Goal: Task Accomplishment & Management: Manage account settings

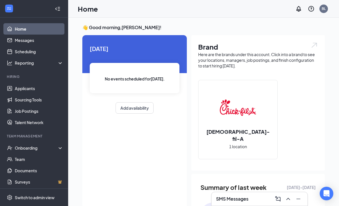
click at [47, 95] on link "Sourcing Tools" at bounding box center [39, 99] width 48 height 11
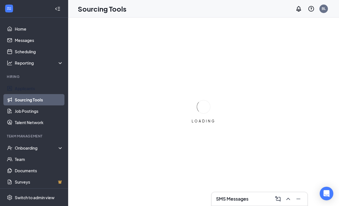
click at [50, 89] on link "Applicants" at bounding box center [39, 88] width 48 height 11
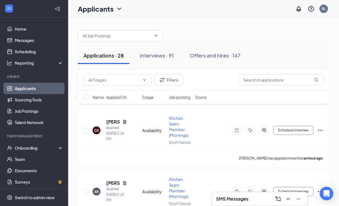
click at [164, 59] on div "Interviews · 91" at bounding box center [156, 55] width 34 height 7
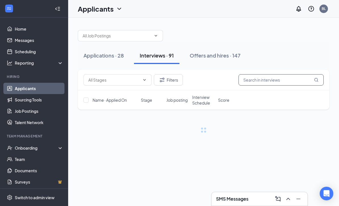
click at [270, 84] on input "text" at bounding box center [280, 79] width 85 height 11
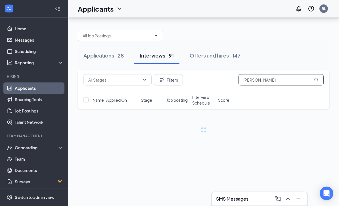
scroll to position [18, 0]
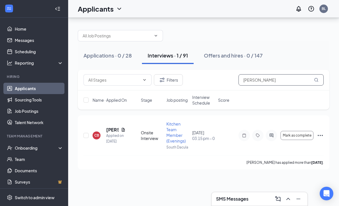
type input "[PERSON_NAME]"
click at [321, 132] on icon "Ellipses" at bounding box center [319, 135] width 7 height 7
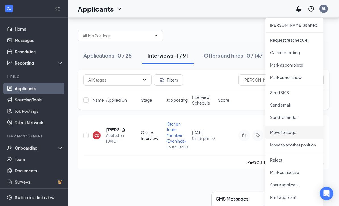
click at [297, 130] on p "Move to stage" at bounding box center [294, 133] width 49 height 6
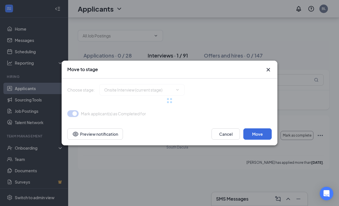
type input "Review Stage (next stage)"
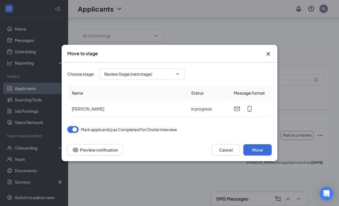
click at [263, 149] on button "Move" at bounding box center [257, 149] width 28 height 11
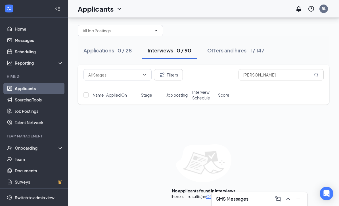
click at [337, 100] on div "Applications · 0 / 28 Interviews · 0 / 90 Offers and hires · 1 / 147 Filters [P…" at bounding box center [203, 109] width 270 height 194
click at [242, 42] on button "Offers and hires · 1 / 148" at bounding box center [235, 50] width 69 height 17
